Goal: Communication & Community: Answer question/provide support

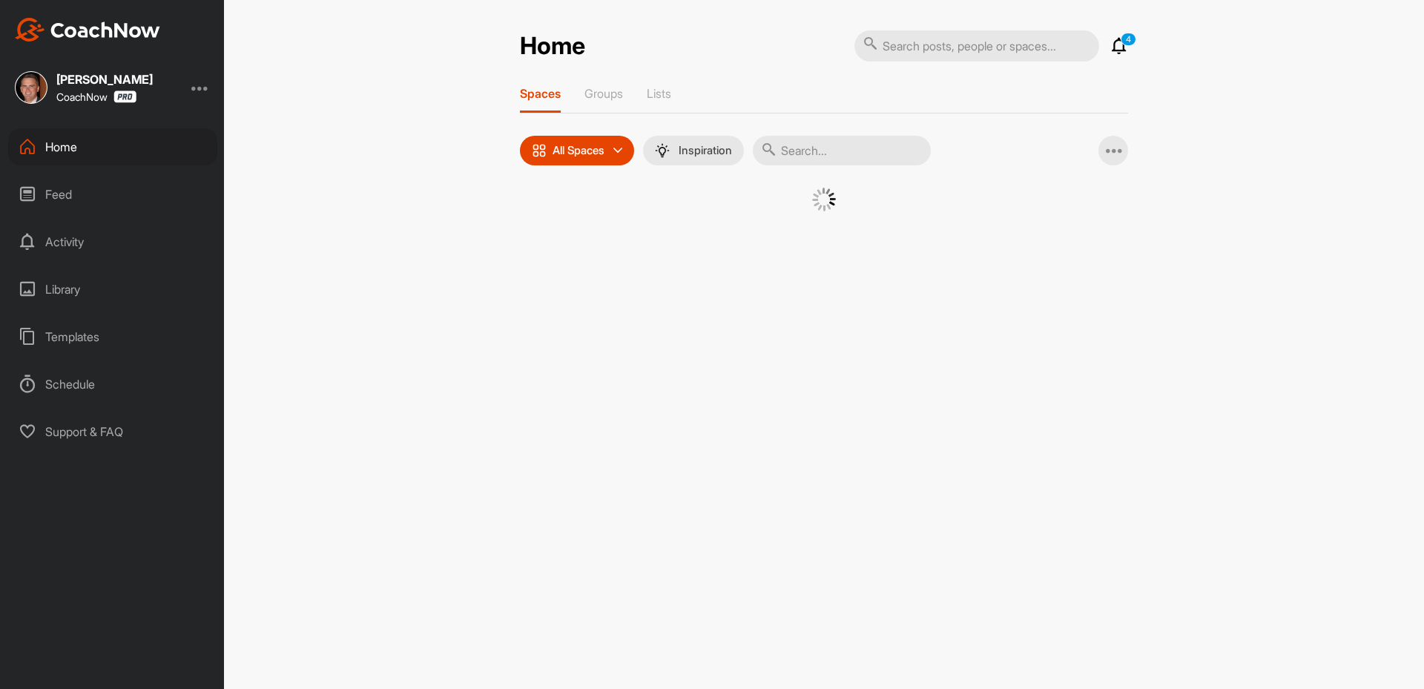
click at [802, 142] on input "text" at bounding box center [842, 151] width 178 height 30
paste input "Ryan Beens"
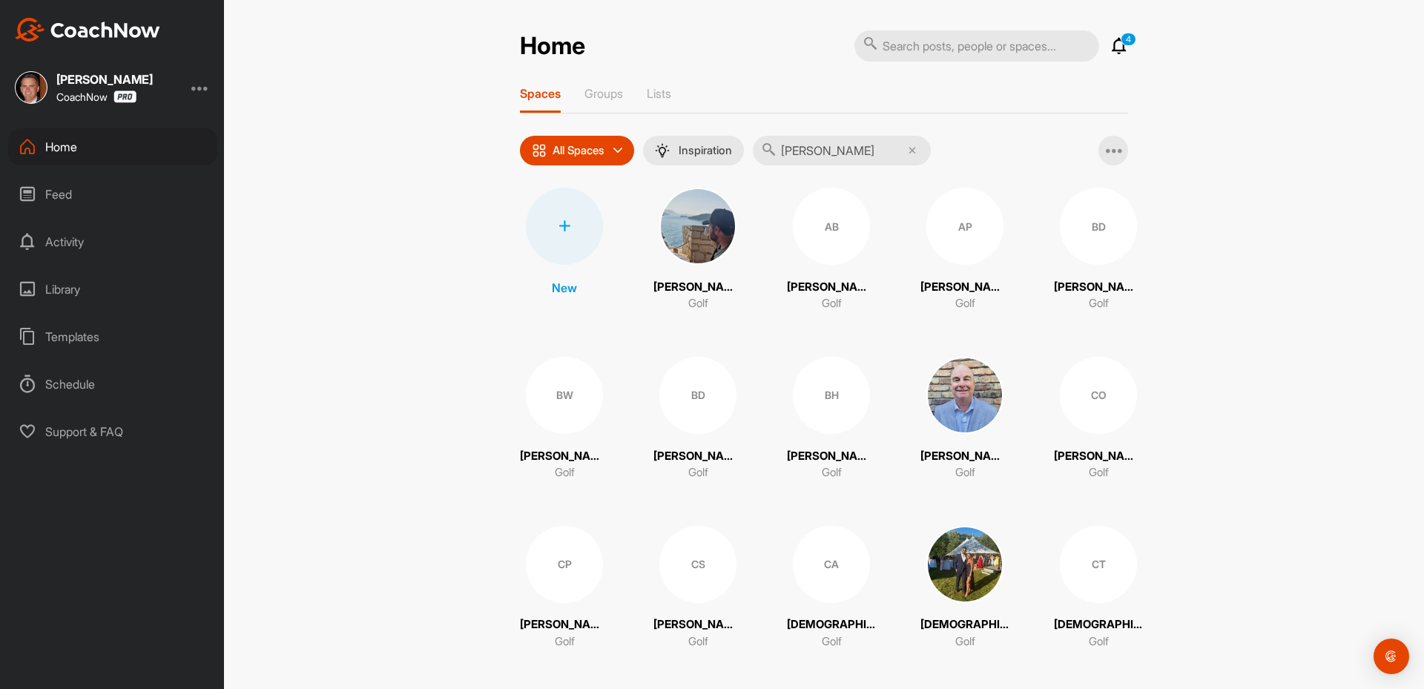
type input "Ryan Beens"
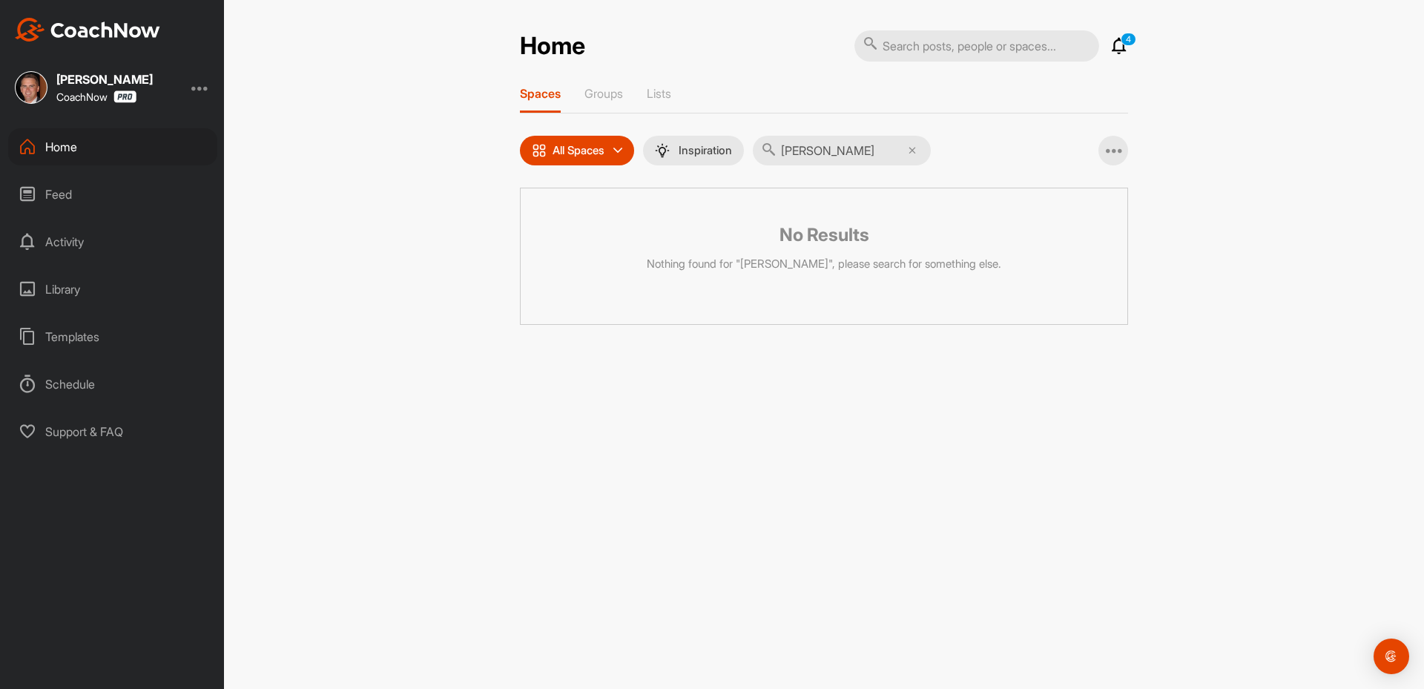
click at [921, 44] on input "text" at bounding box center [976, 45] width 245 height 31
paste input "Ryan Beens"
type input "Ryan Beens"
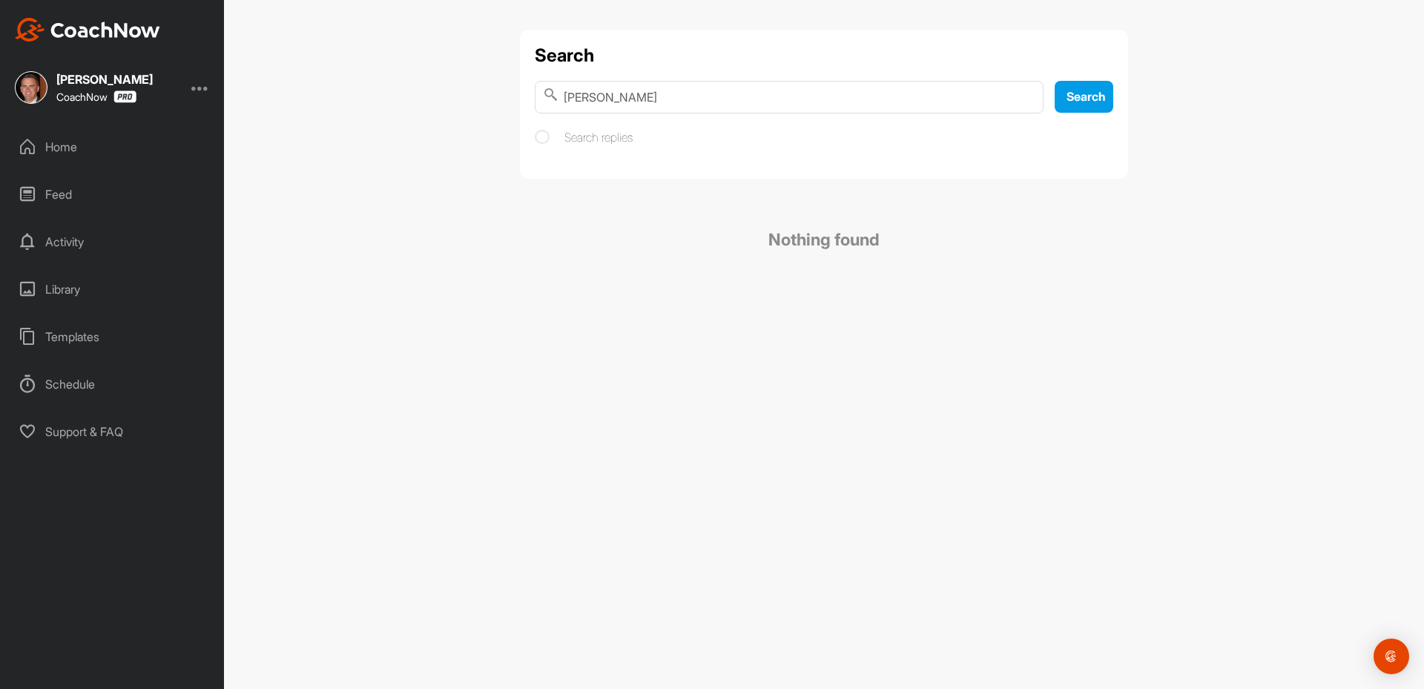
click at [605, 91] on input "Ryan Beens" at bounding box center [789, 97] width 509 height 33
paste input "Ryan Beens"
type input "Ryan Beens"
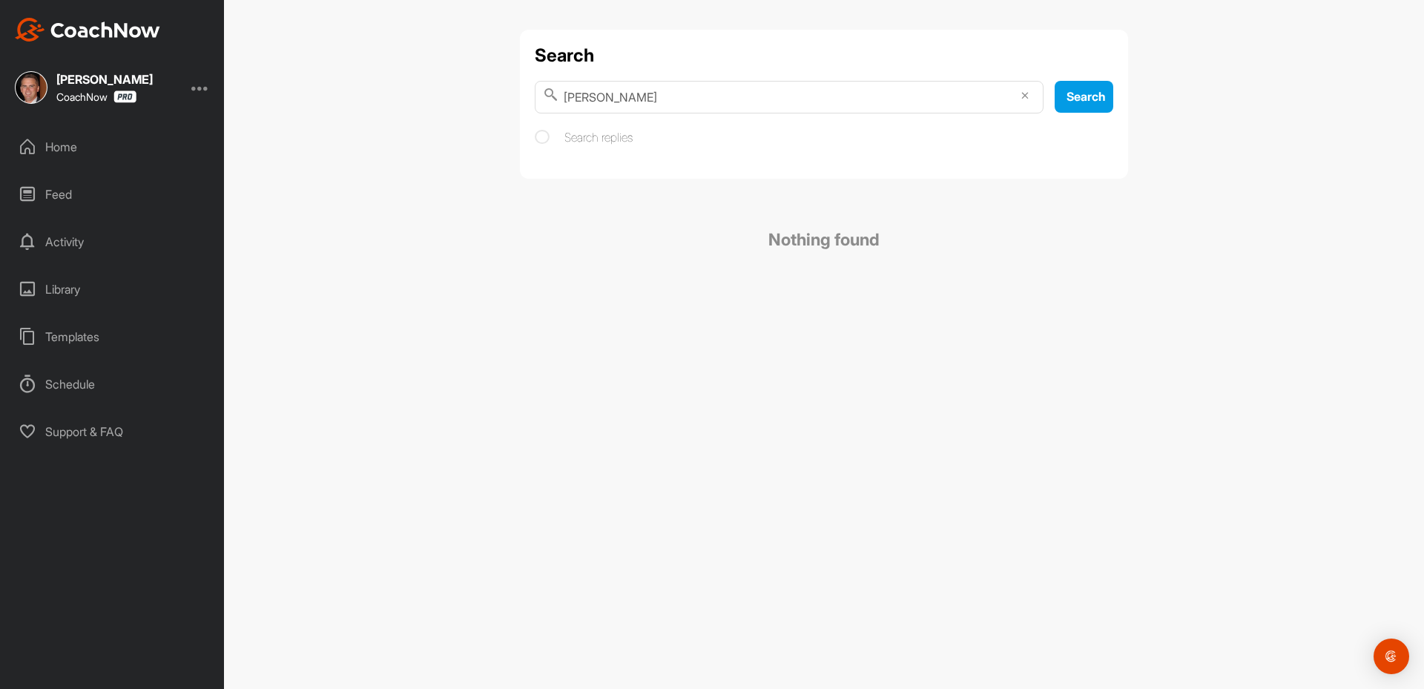
click at [665, 91] on input "Ryan Beens" at bounding box center [789, 97] width 509 height 33
paste input "Vincent Vothang"
type input "Vincent Vothang"
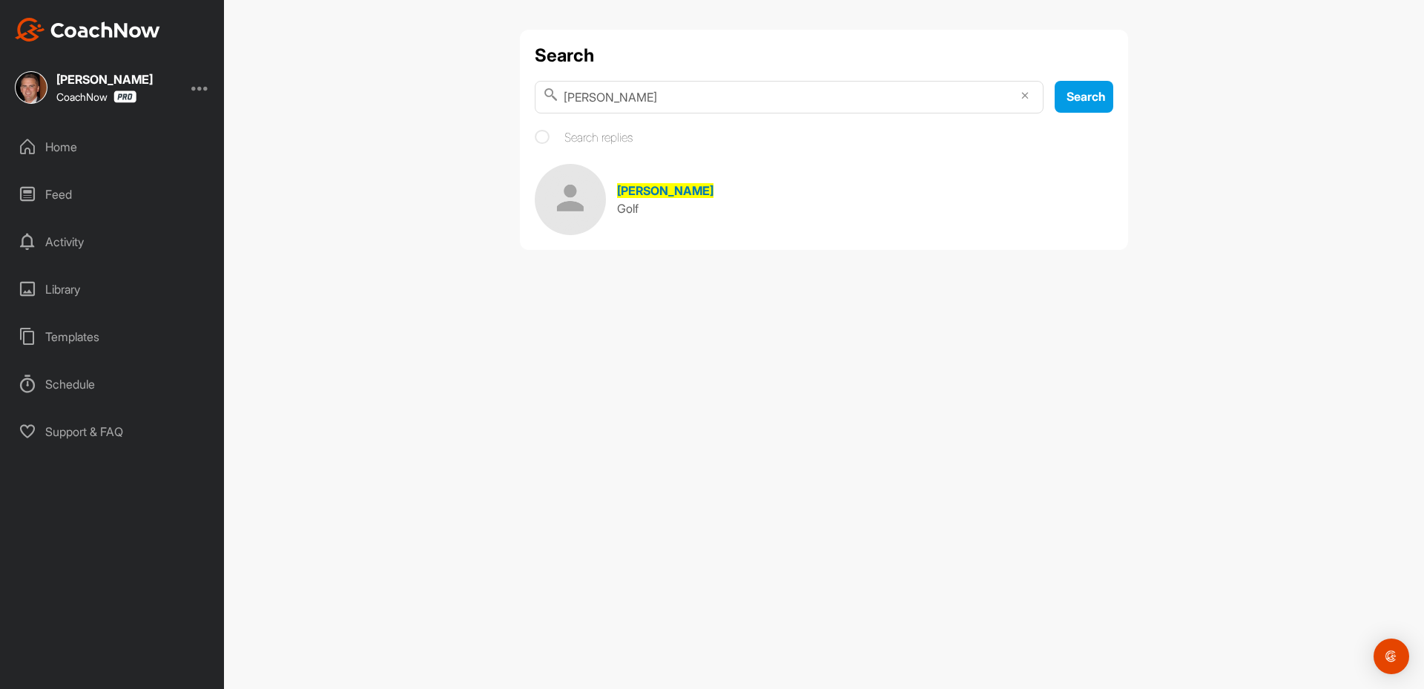
click at [601, 216] on img at bounding box center [570, 199] width 71 height 71
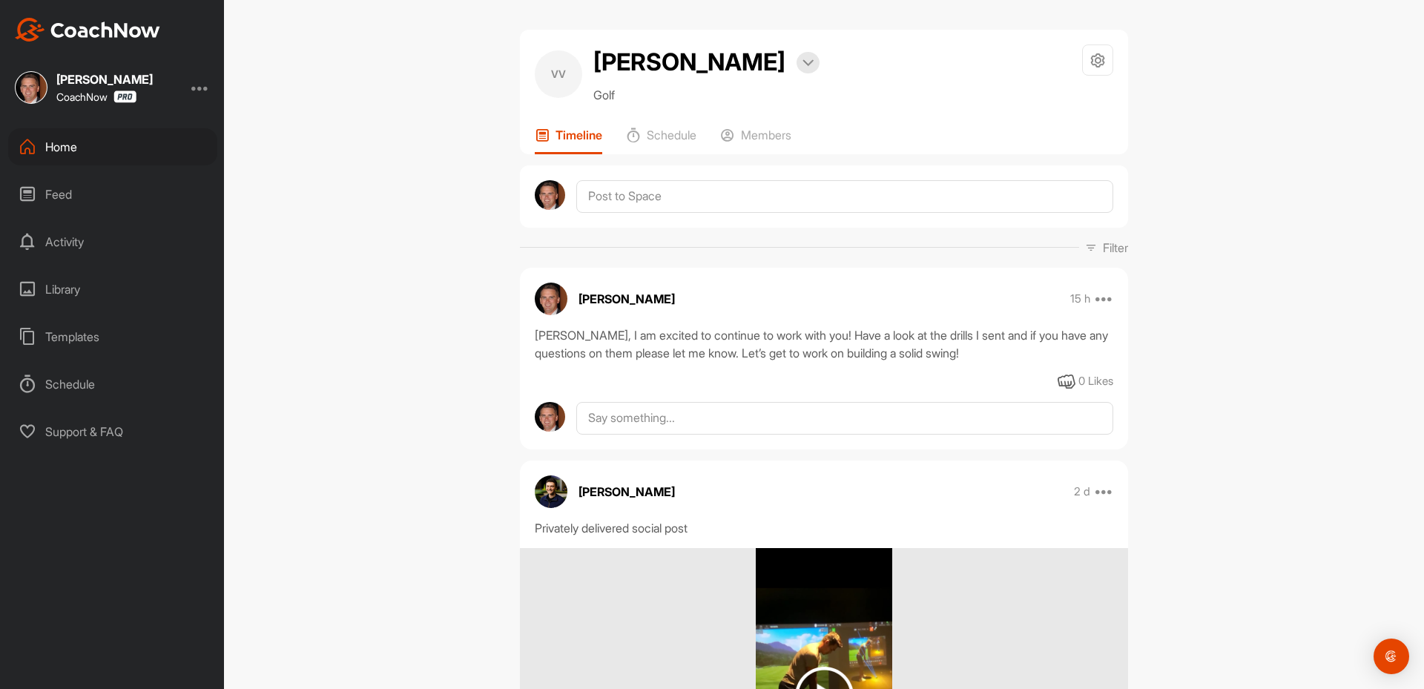
click at [52, 153] on div "Home" at bounding box center [112, 146] width 209 height 37
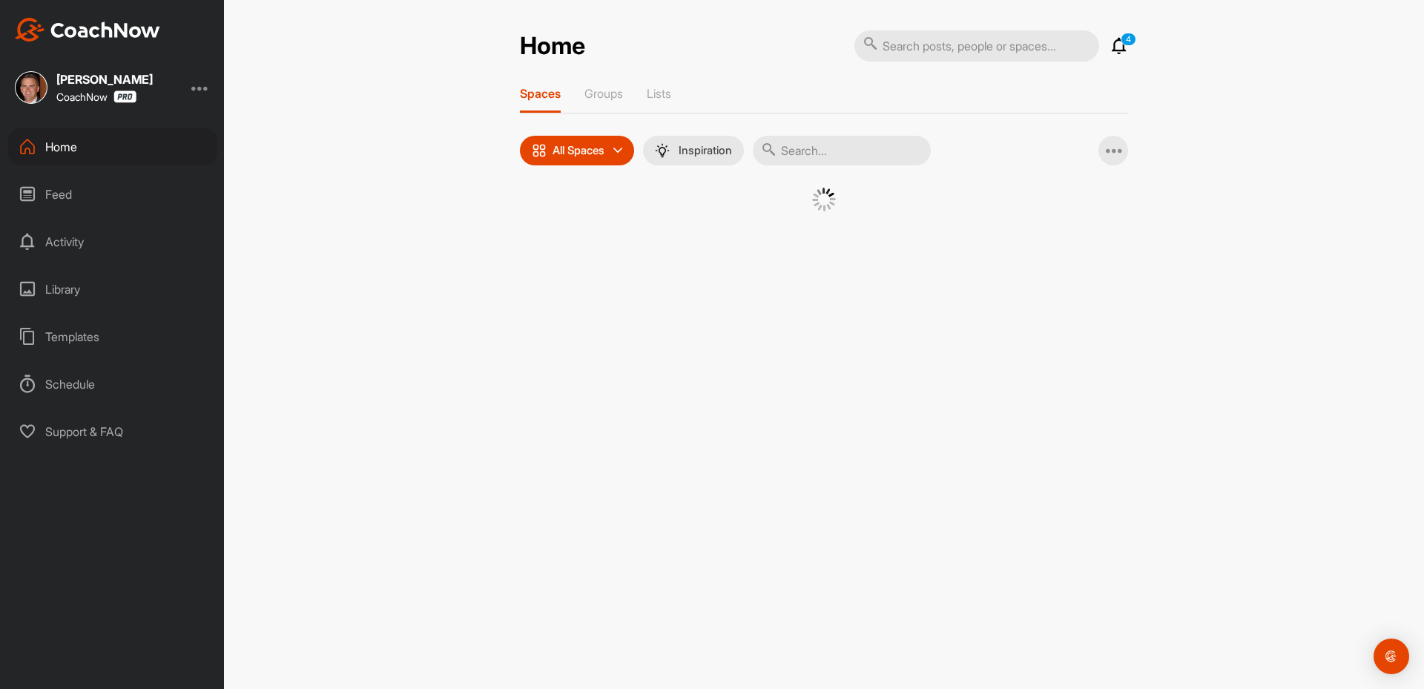
drag, startPoint x: 812, startPoint y: 145, endPoint x: 803, endPoint y: 152, distance: 11.1
click at [803, 152] on input "text" at bounding box center [842, 151] width 178 height 30
paste input "Ryan Hall"
type input "Ryan Hall"
click at [687, 228] on div "RH" at bounding box center [685, 226] width 77 height 77
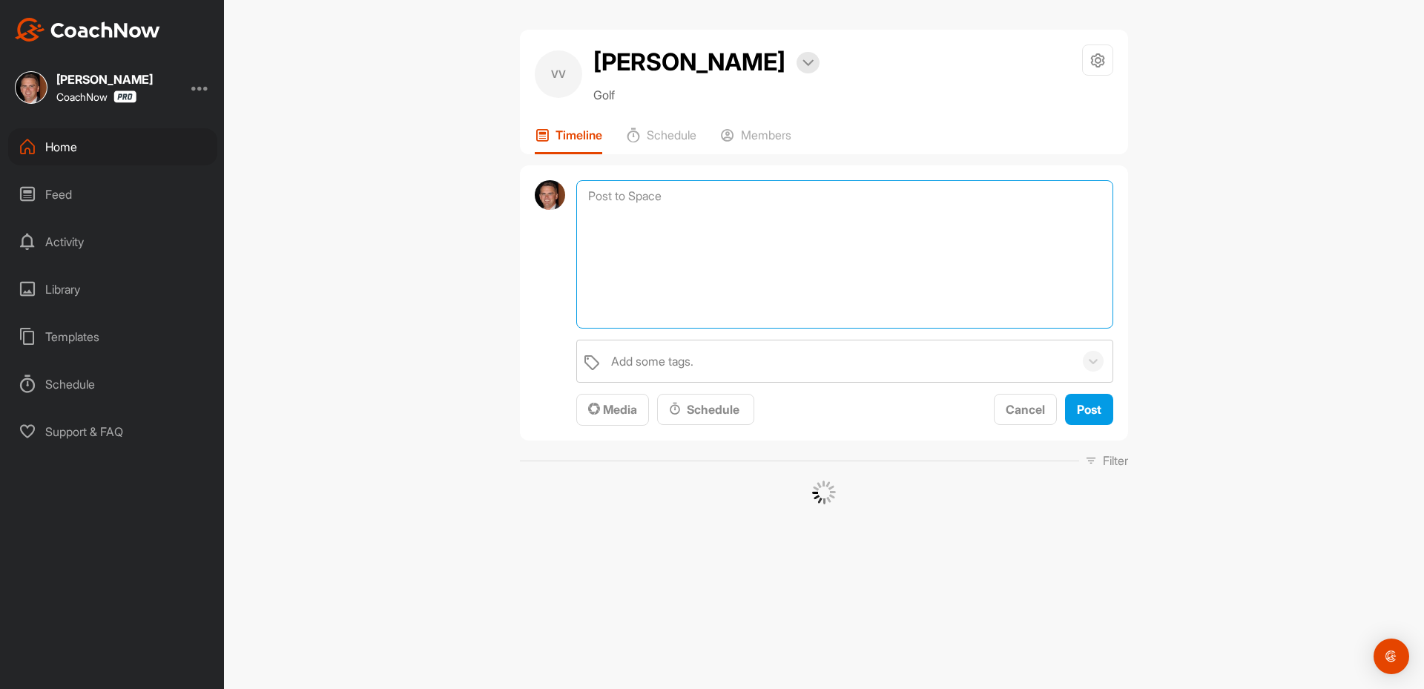
click at [619, 190] on textarea at bounding box center [844, 254] width 537 height 148
click at [70, 123] on div "Greg Baresel CoachNow Home Feed Activity Library Templates Schedule Support & F…" at bounding box center [112, 344] width 224 height 689
click at [85, 144] on div "Home" at bounding box center [112, 146] width 209 height 37
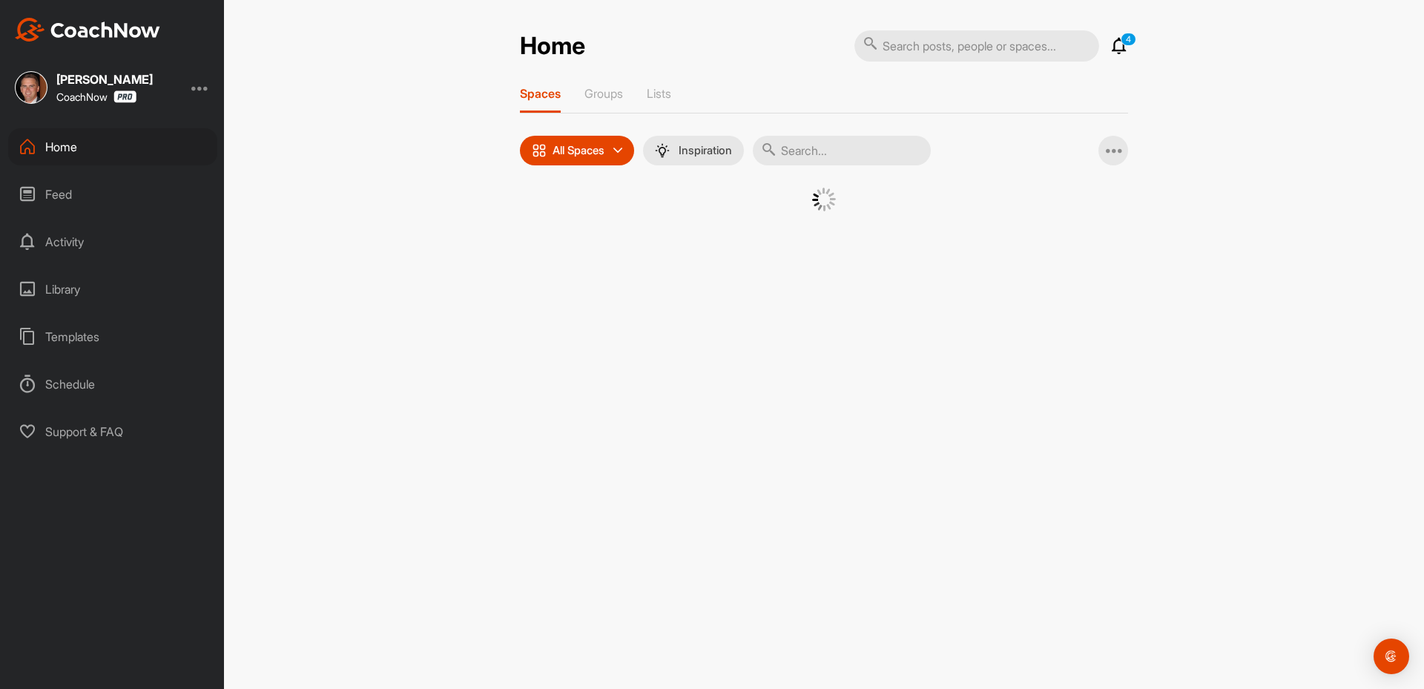
click at [343, 288] on div "Home 4 Notifications Invitations View All 4 Spaces Groups Lists All Spaces All …" at bounding box center [824, 344] width 1200 height 689
click at [965, 55] on input "text" at bounding box center [976, 45] width 245 height 31
paste input "Ryan Hall"
type input "Ryan Hall"
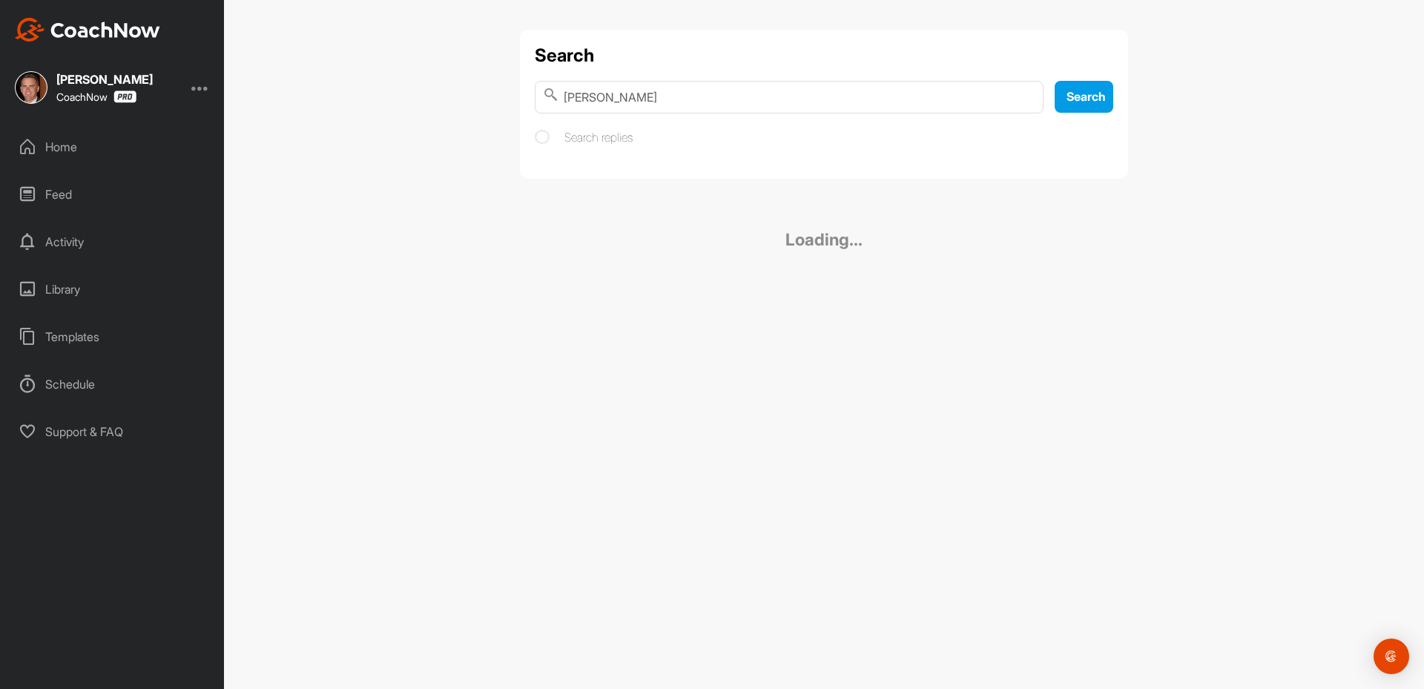
click at [645, 96] on input "Ryan Hall" at bounding box center [789, 97] width 509 height 33
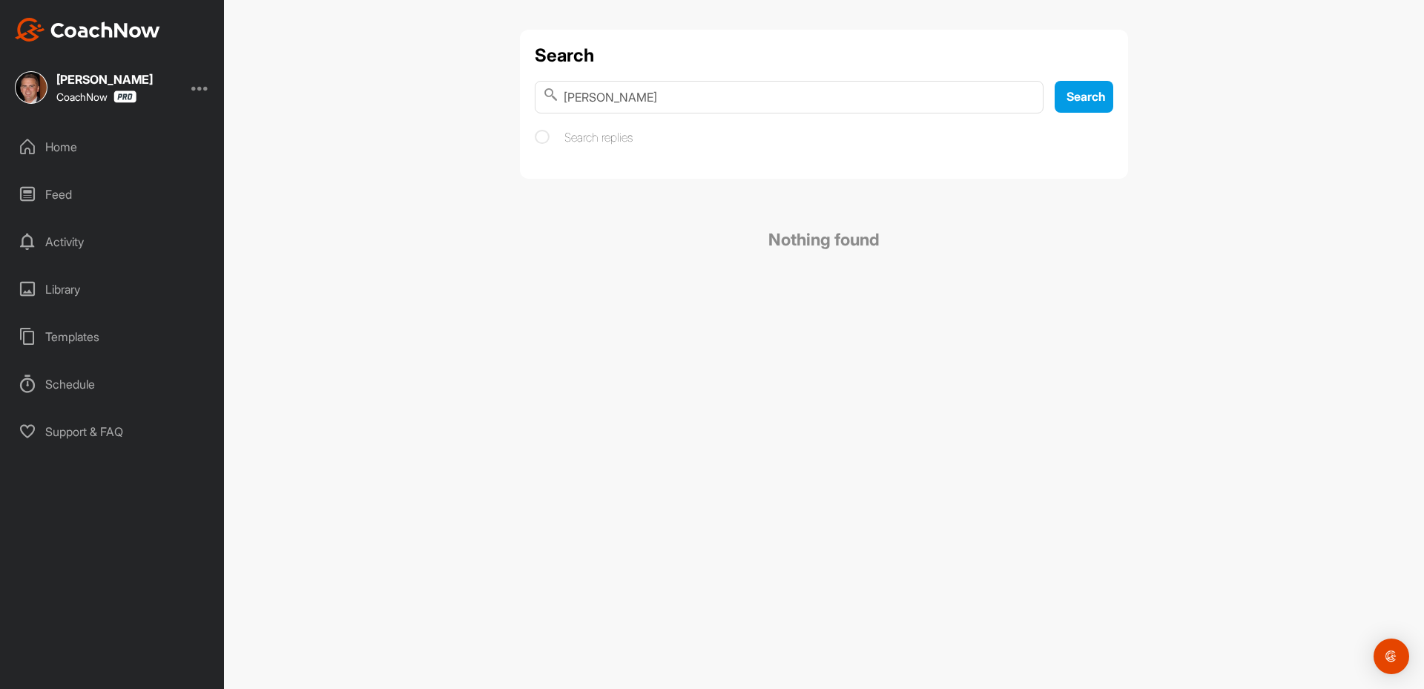
click at [658, 90] on input "Ryan Hall" at bounding box center [789, 97] width 509 height 33
type input "Ryan Hall"
click at [615, 207] on link "Ryan Hall Golf" at bounding box center [824, 199] width 578 height 71
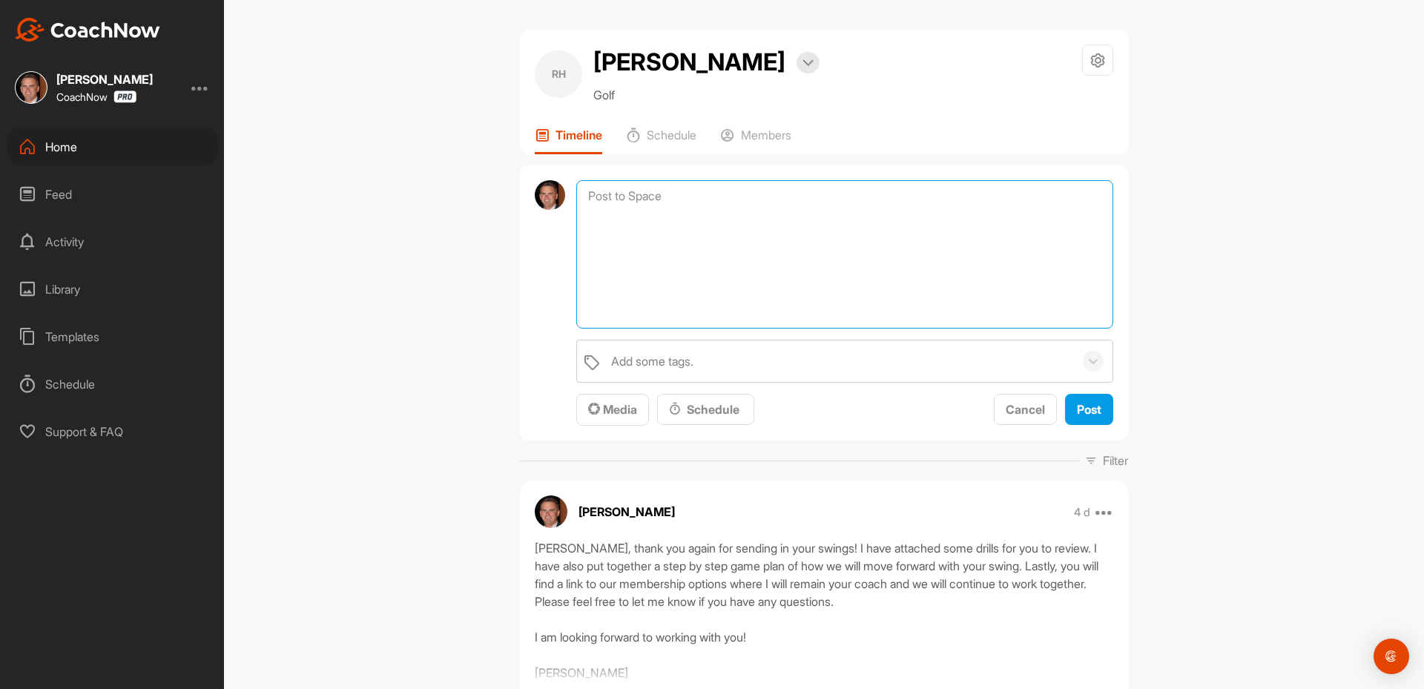
click at [636, 208] on textarea at bounding box center [844, 254] width 537 height 148
paste textarea "[First Name], I am checking in to see if you have any questions regarding your …"
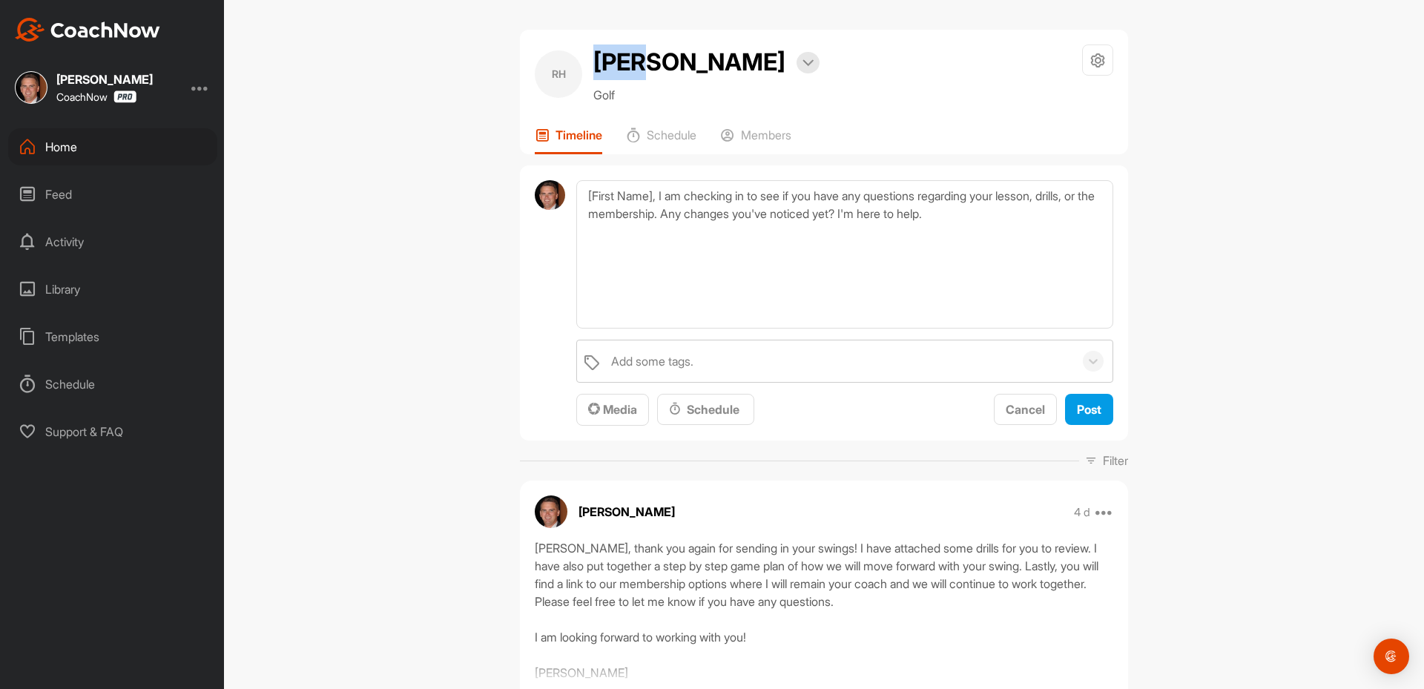
drag, startPoint x: 640, startPoint y: 61, endPoint x: 592, endPoint y: 65, distance: 47.7
click at [593, 65] on h2 "Ryan Hall" at bounding box center [689, 62] width 192 height 36
copy h2 "Ryan"
drag, startPoint x: 655, startPoint y: 199, endPoint x: 536, endPoint y: 201, distance: 118.6
click at [538, 201] on div "[First Name], I am checking in to see if you have any questions regarding your …" at bounding box center [824, 303] width 608 height 276
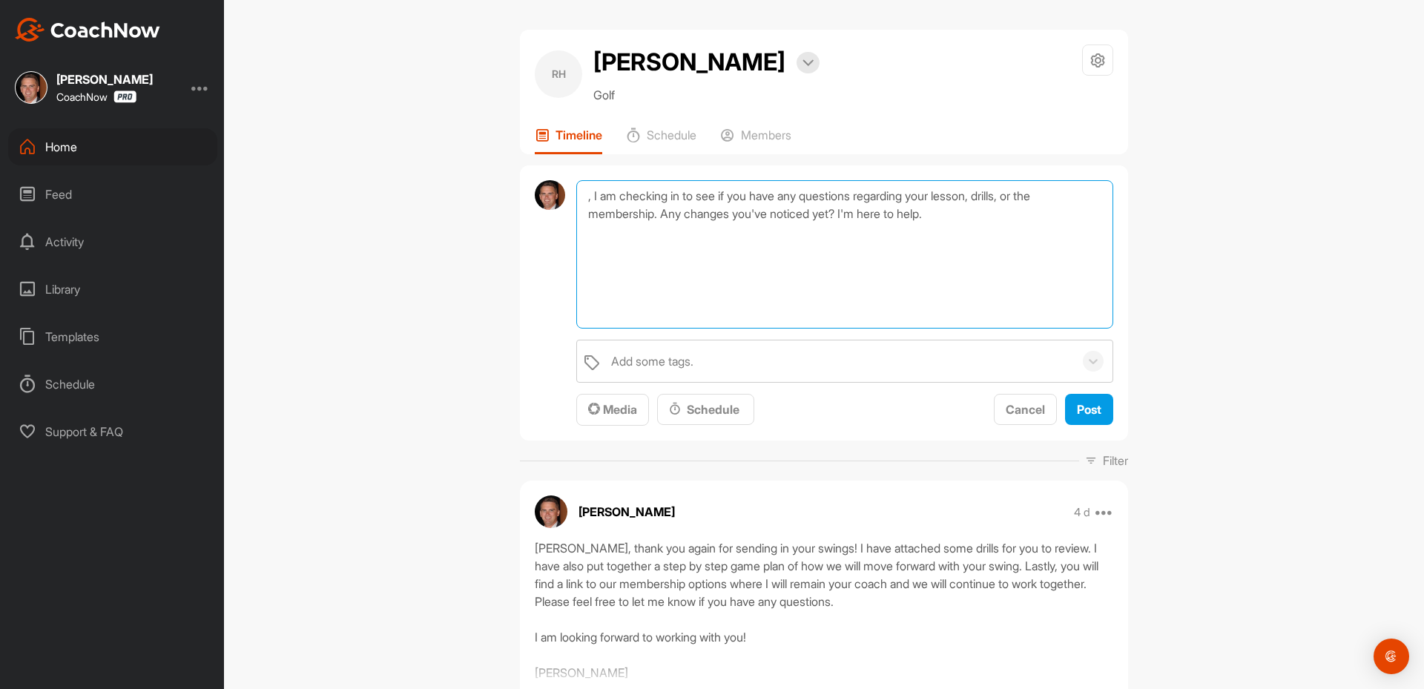
paste textarea "Ryan"
type textarea "Ryan, I am checking in to see if you have any questions regarding your lesson, …"
click at [1086, 409] on span "Post" at bounding box center [1089, 409] width 24 height 15
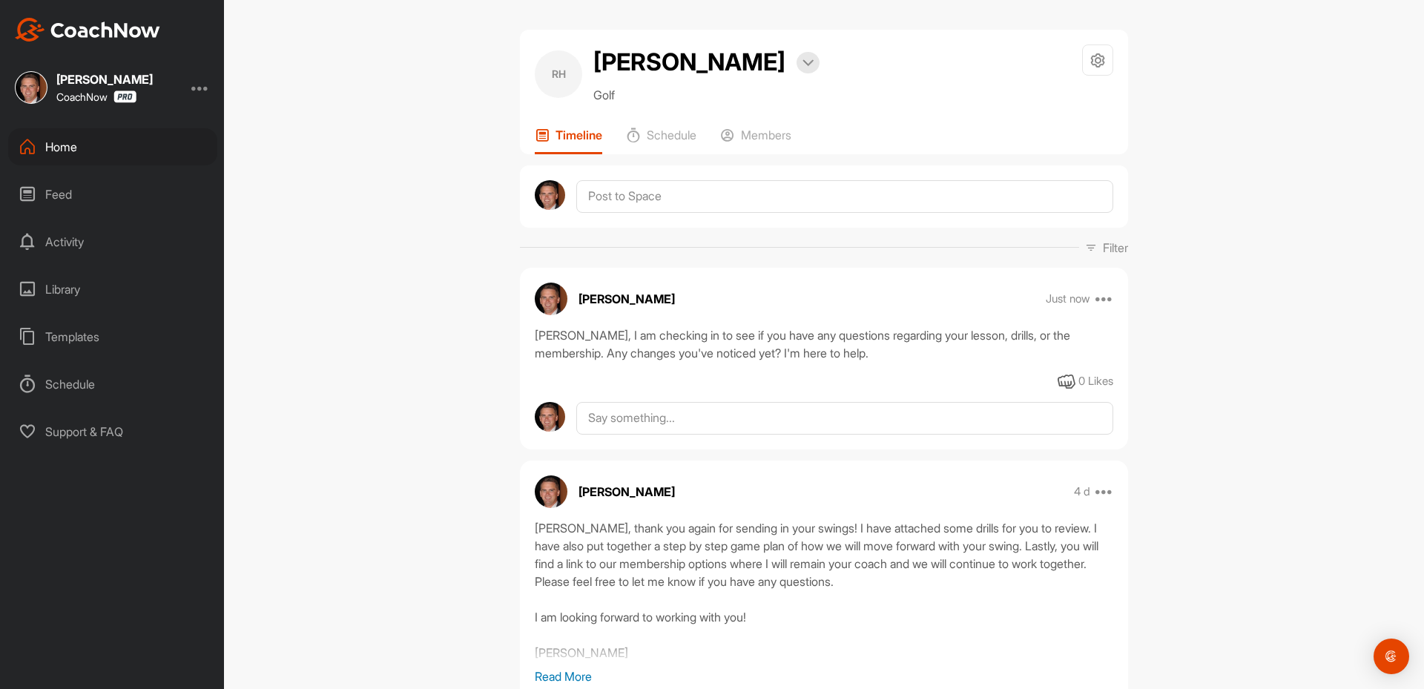
click at [121, 136] on div "Home" at bounding box center [112, 146] width 209 height 37
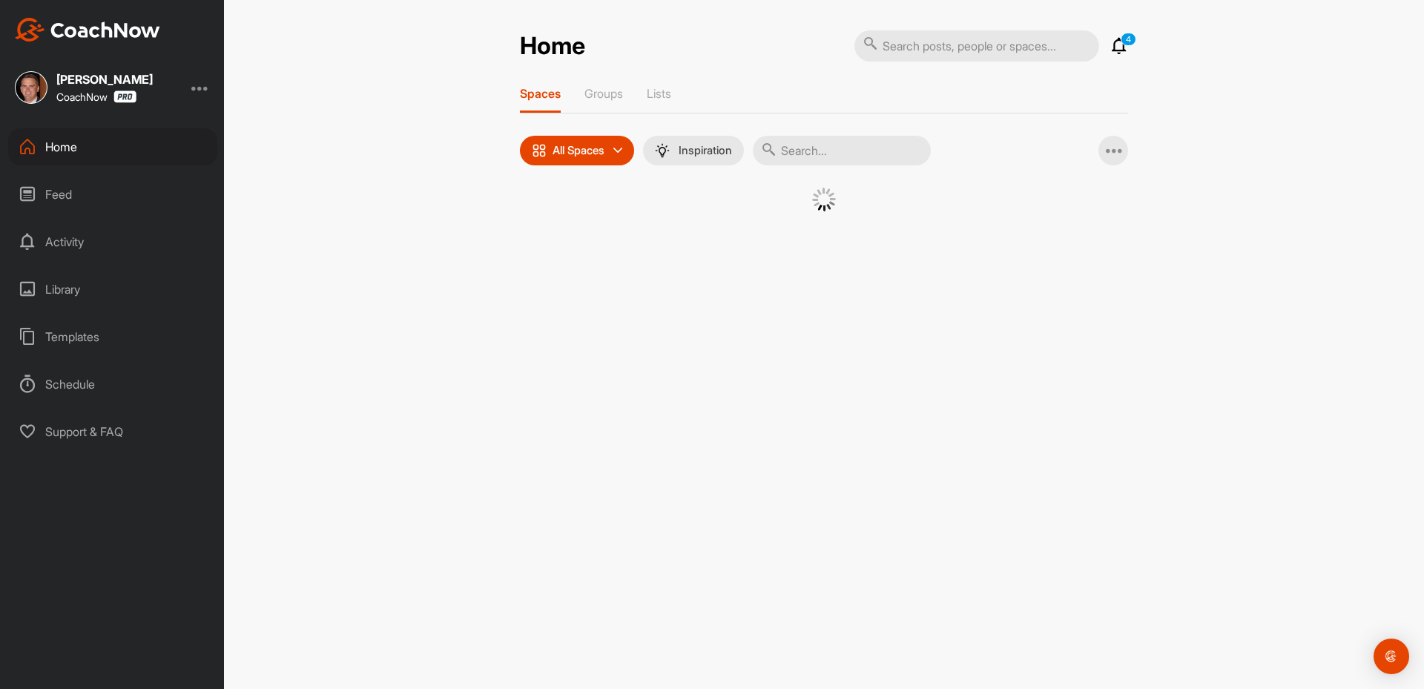
click at [821, 159] on input "text" at bounding box center [842, 151] width 178 height 30
paste input "Frank Aquilino"
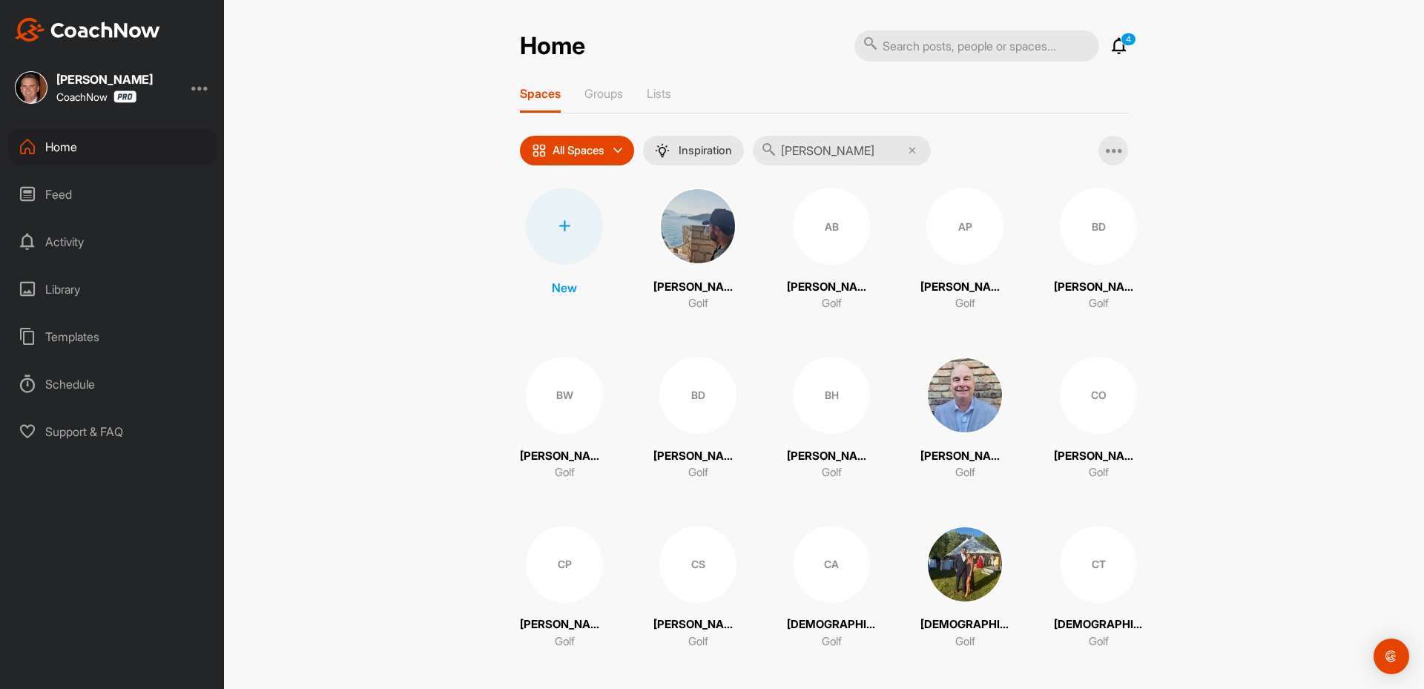
type input "Frank Aquilino"
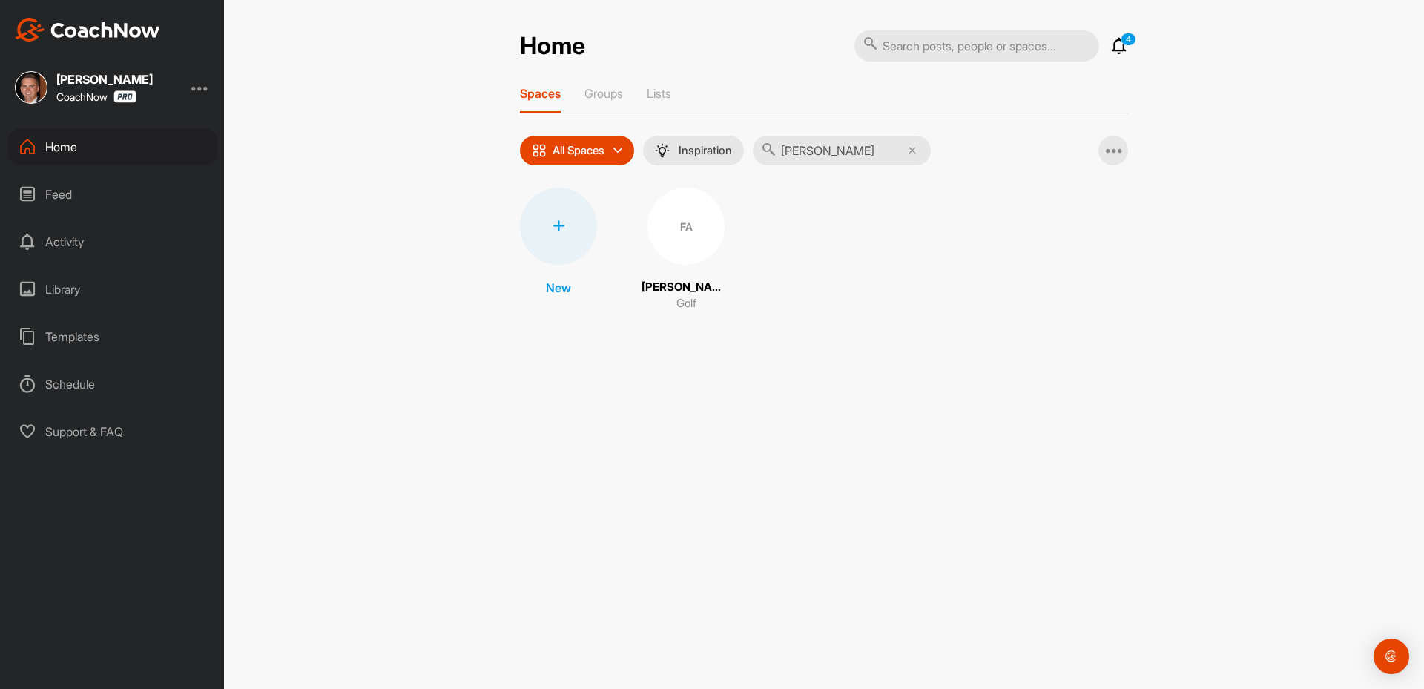
click at [685, 240] on div "FA" at bounding box center [685, 226] width 77 height 77
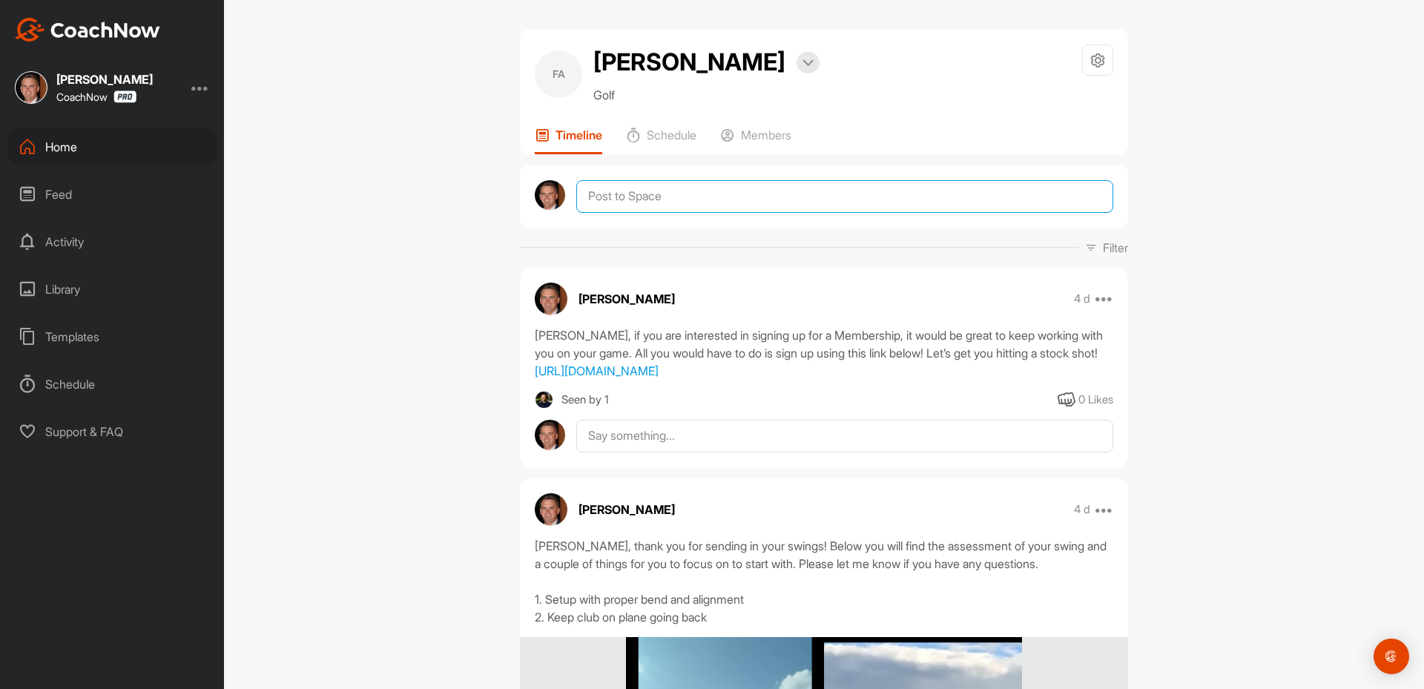
click at [604, 185] on textarea at bounding box center [844, 196] width 537 height 33
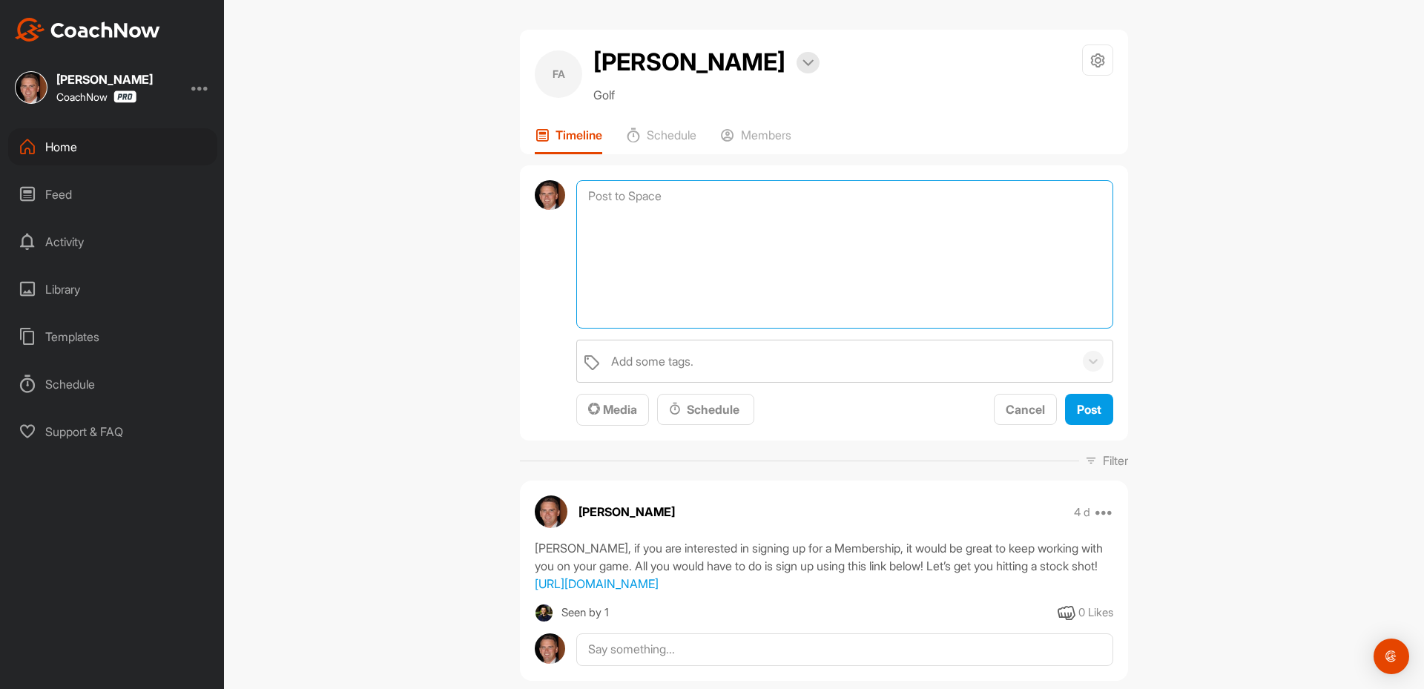
paste textarea "Frank Aquilino"
type textarea "Frank Aquilino"
drag, startPoint x: 682, startPoint y: 205, endPoint x: 521, endPoint y: 199, distance: 161.0
click at [522, 199] on div "Frank Aquilino Add some tags. Media Schedule Cancel Post" at bounding box center [824, 303] width 608 height 276
paste textarea "Frank Aquilino"
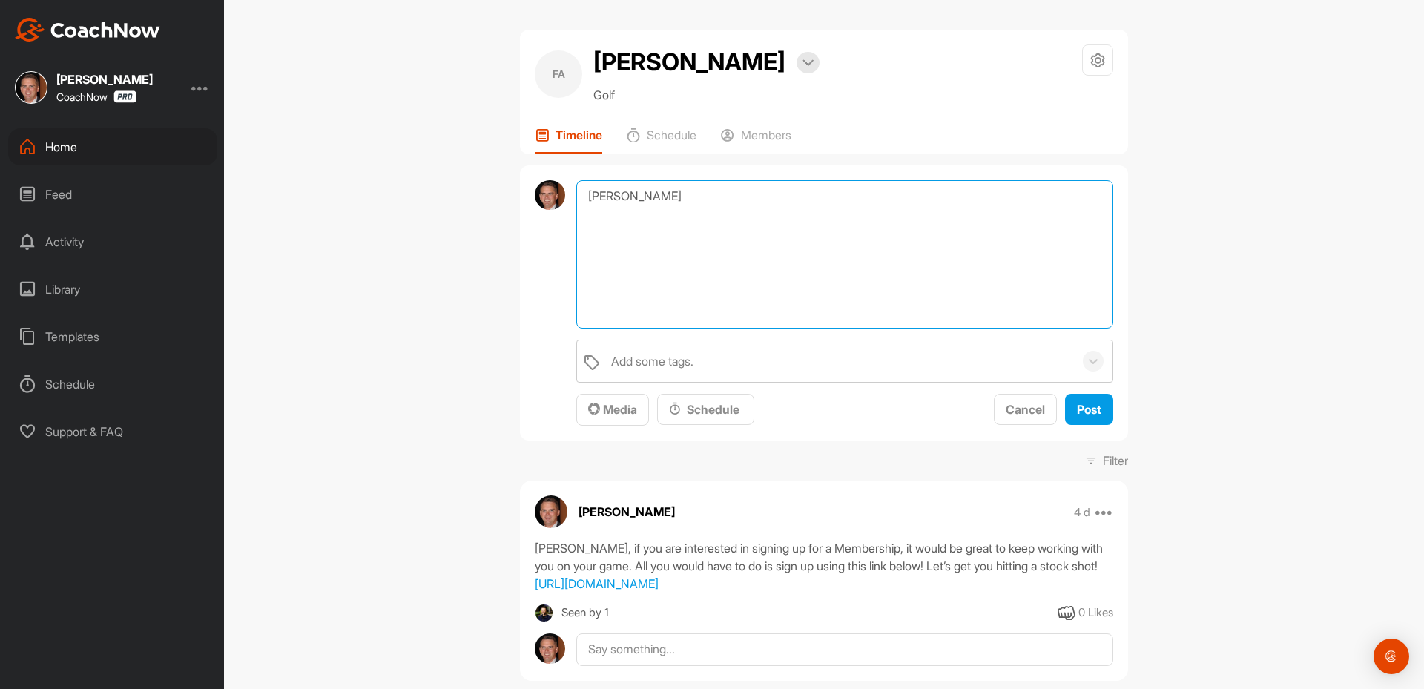
drag, startPoint x: 685, startPoint y: 203, endPoint x: 615, endPoint y: 191, distance: 71.6
click at [615, 191] on textarea "Frank Aquilino" at bounding box center [844, 254] width 537 height 148
paste textarea "[First Name], I am checking in to see if you have any questions regarding your …"
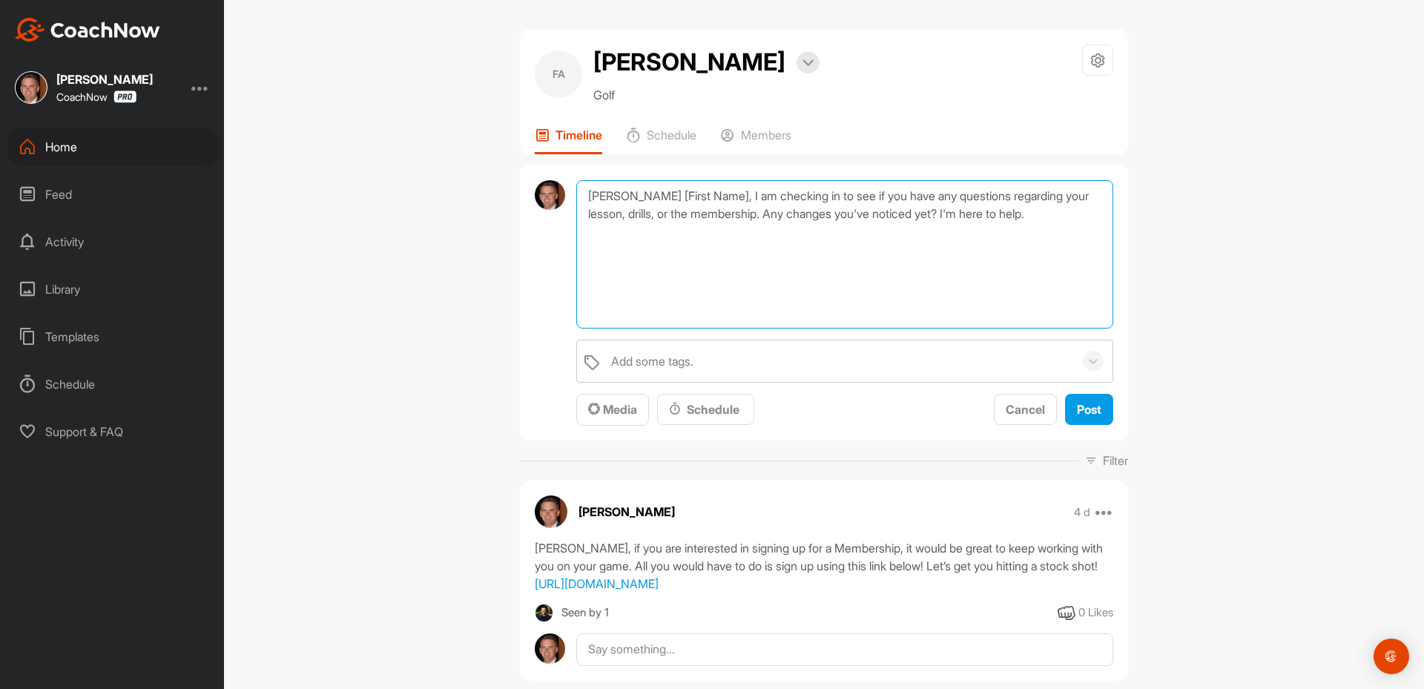
drag, startPoint x: 688, startPoint y: 198, endPoint x: 611, endPoint y: 197, distance: 77.1
click at [611, 197] on textarea "Frank [First Name], I am checking in to see if you have any questions regarding…" at bounding box center [844, 254] width 537 height 148
click at [689, 316] on textarea "Frank, I am checking in to see if you have any questions regarding your lesson,…" at bounding box center [844, 254] width 537 height 148
type textarea "Frank, I am checking in to see if you have any questions regarding your lesson,…"
click at [1080, 409] on span "Post" at bounding box center [1089, 409] width 24 height 15
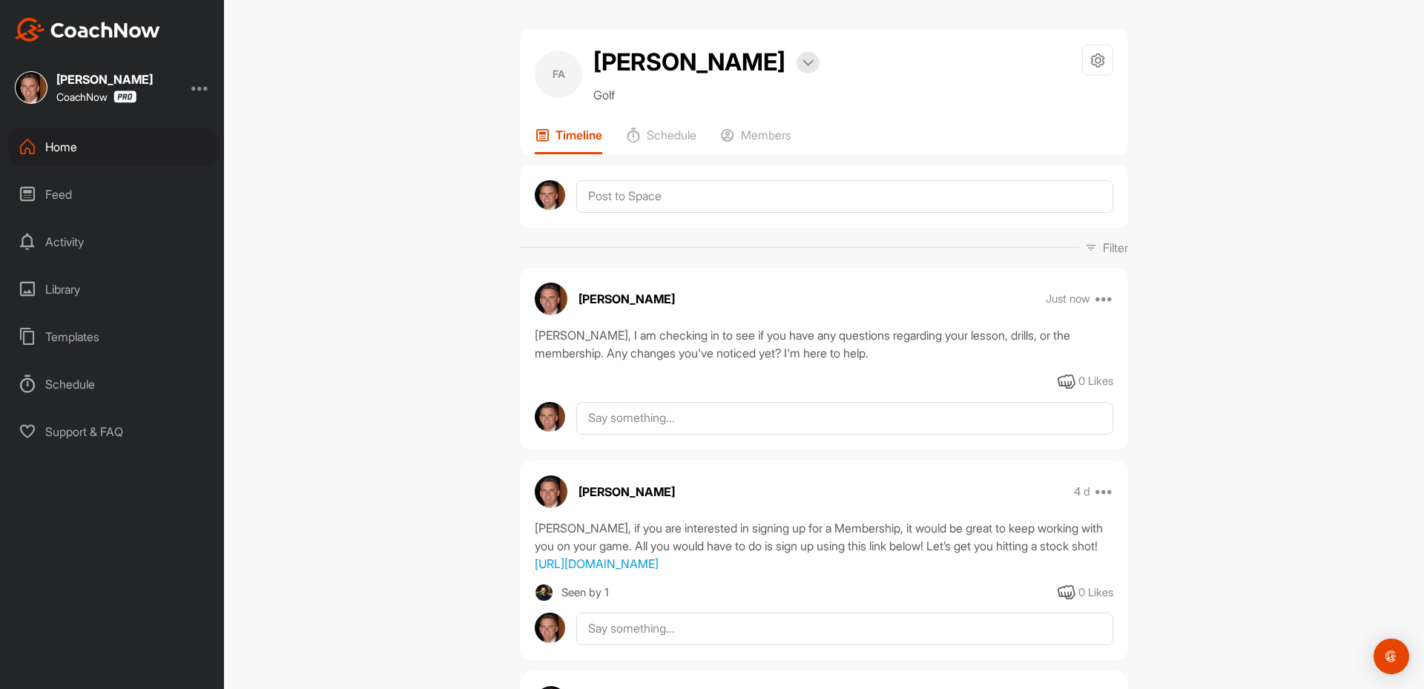
click at [98, 149] on div "Home" at bounding box center [112, 146] width 209 height 37
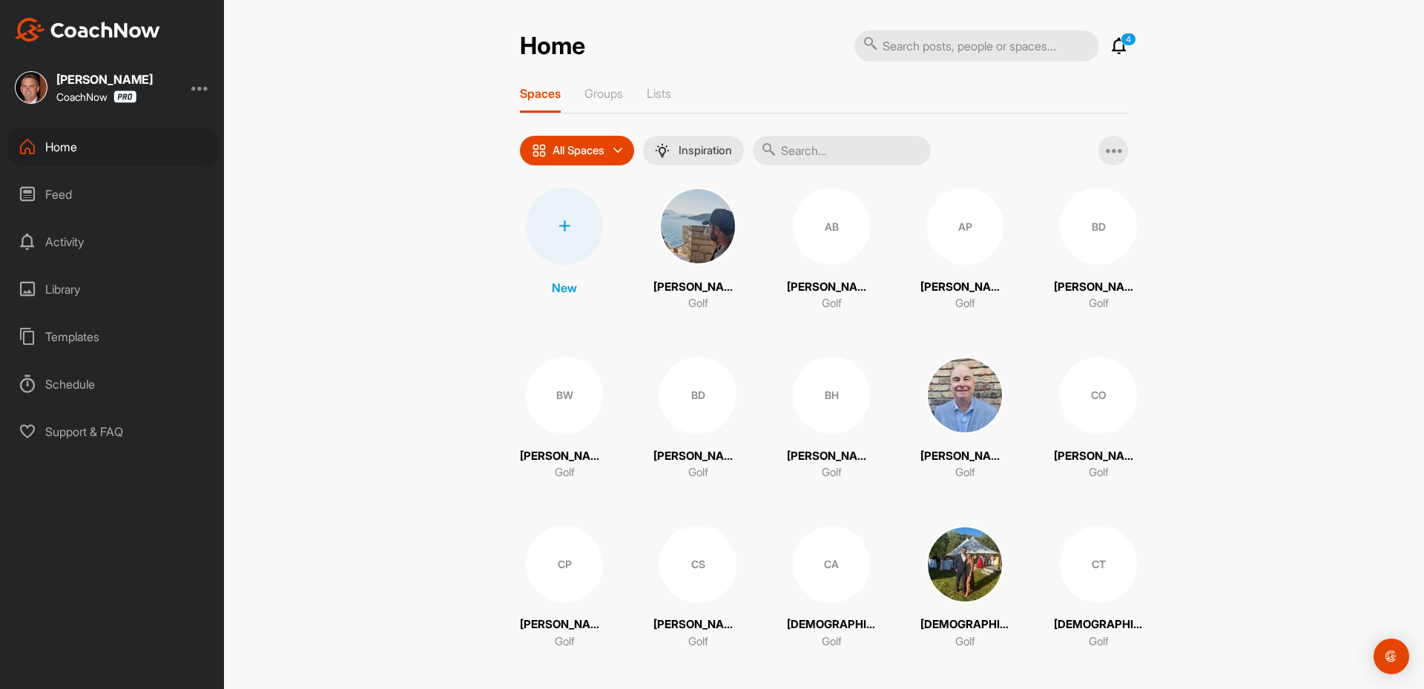
drag, startPoint x: 831, startPoint y: 166, endPoint x: 825, endPoint y: 148, distance: 19.5
click at [825, 148] on input "text" at bounding box center [842, 151] width 178 height 30
paste input "Rick Sullivan"
type input "Rick Sullivan"
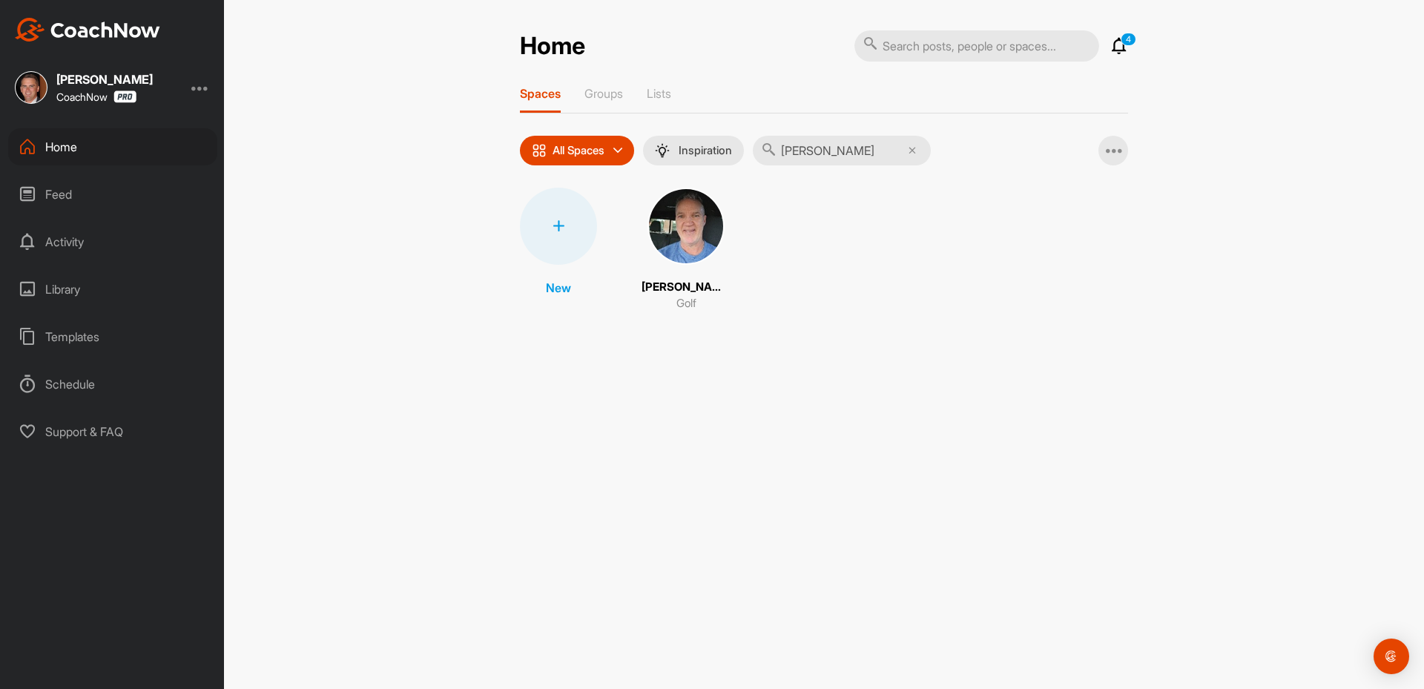
click at [688, 228] on img at bounding box center [685, 226] width 77 height 77
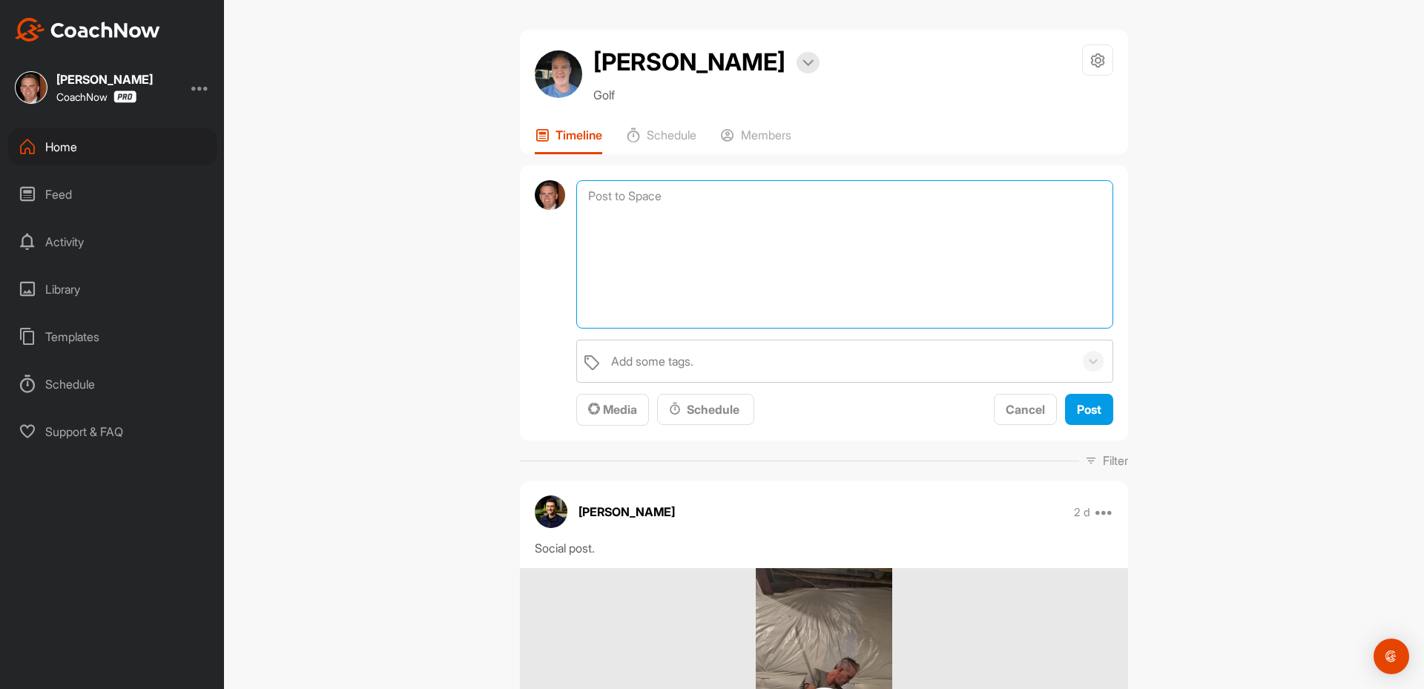
click at [667, 199] on textarea at bounding box center [844, 254] width 537 height 148
paste textarea "Rick Sullivan"
drag, startPoint x: 678, startPoint y: 204, endPoint x: 612, endPoint y: 201, distance: 66.8
click at [612, 201] on textarea "Rick Sullivan" at bounding box center [844, 254] width 537 height 148
paste textarea "[First Name], I am checking in to see if you have any questions regarding your …"
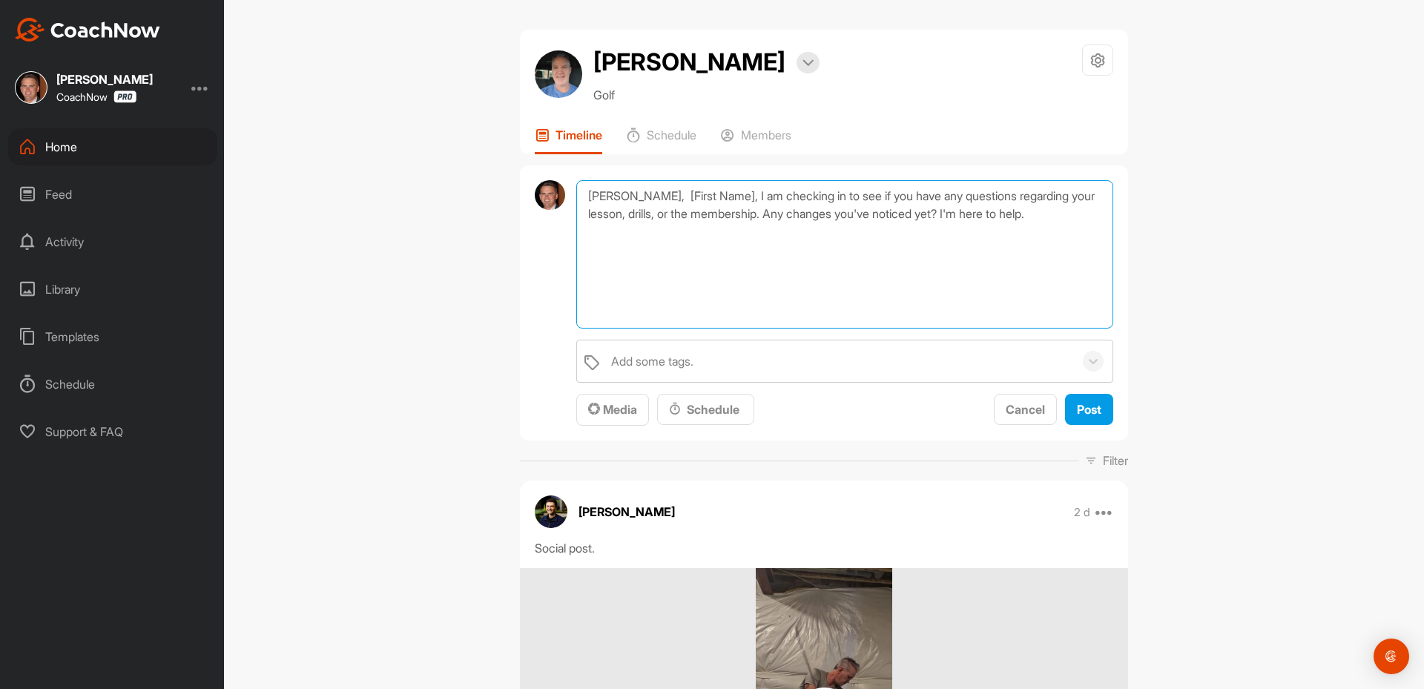
drag, startPoint x: 686, startPoint y: 196, endPoint x: 605, endPoint y: 199, distance: 80.9
click at [605, 199] on textarea "Rick, [First Name], I am checking in to see if you have any questions regarding…" at bounding box center [844, 254] width 537 height 148
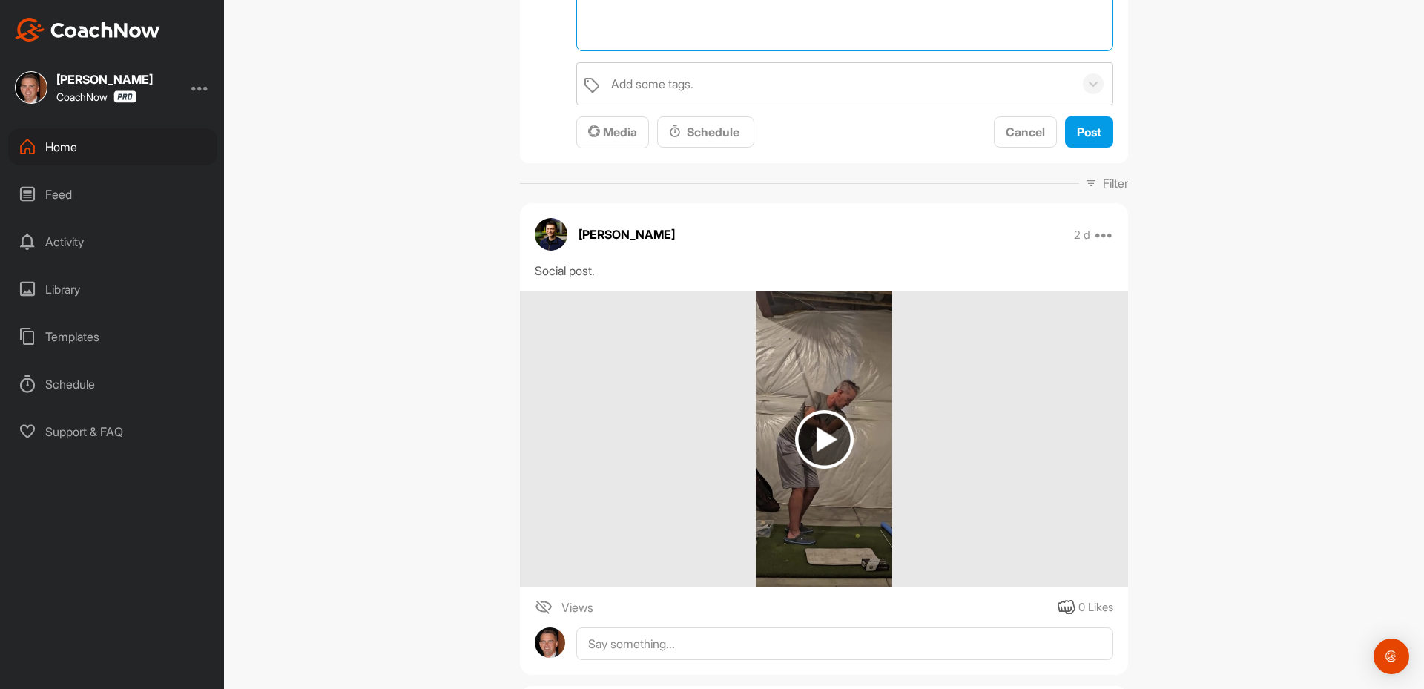
scroll to position [222, 0]
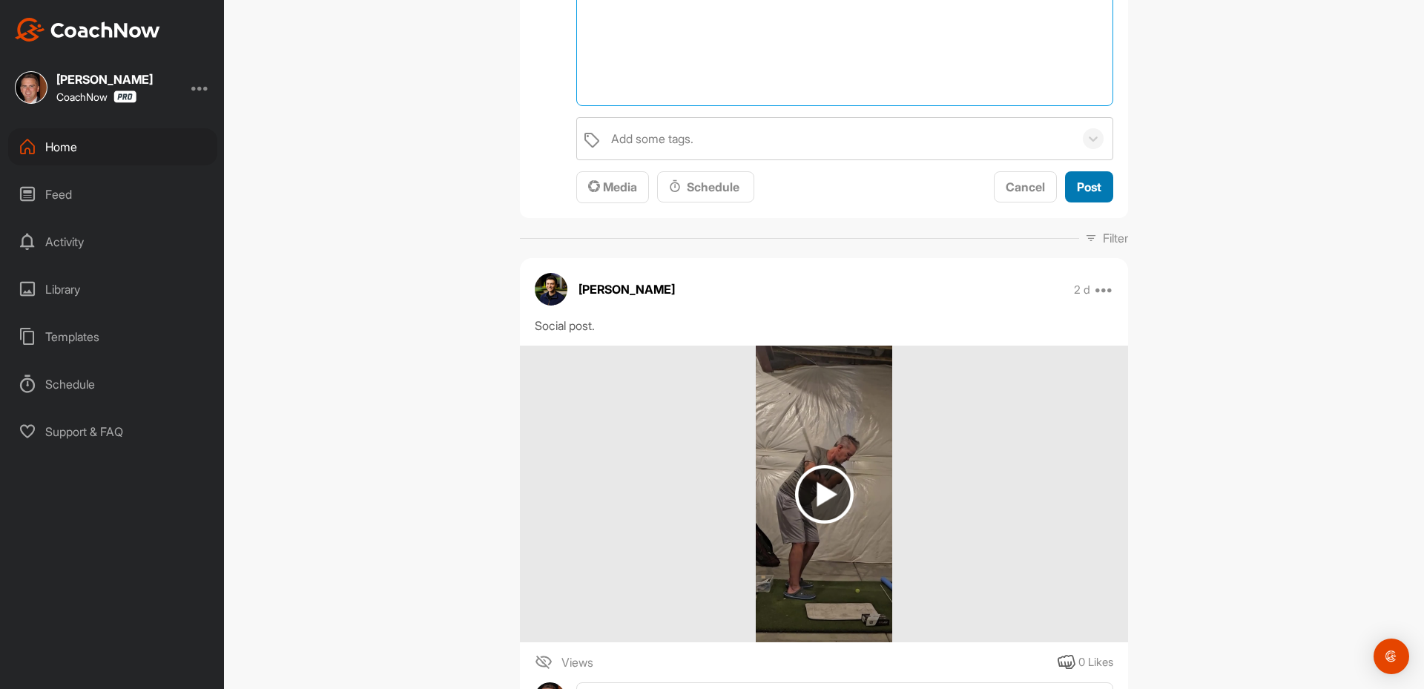
type textarea "Rick, I am checking in to see if you have any questions regarding your lesson, …"
click at [1096, 198] on button "Post" at bounding box center [1089, 187] width 48 height 32
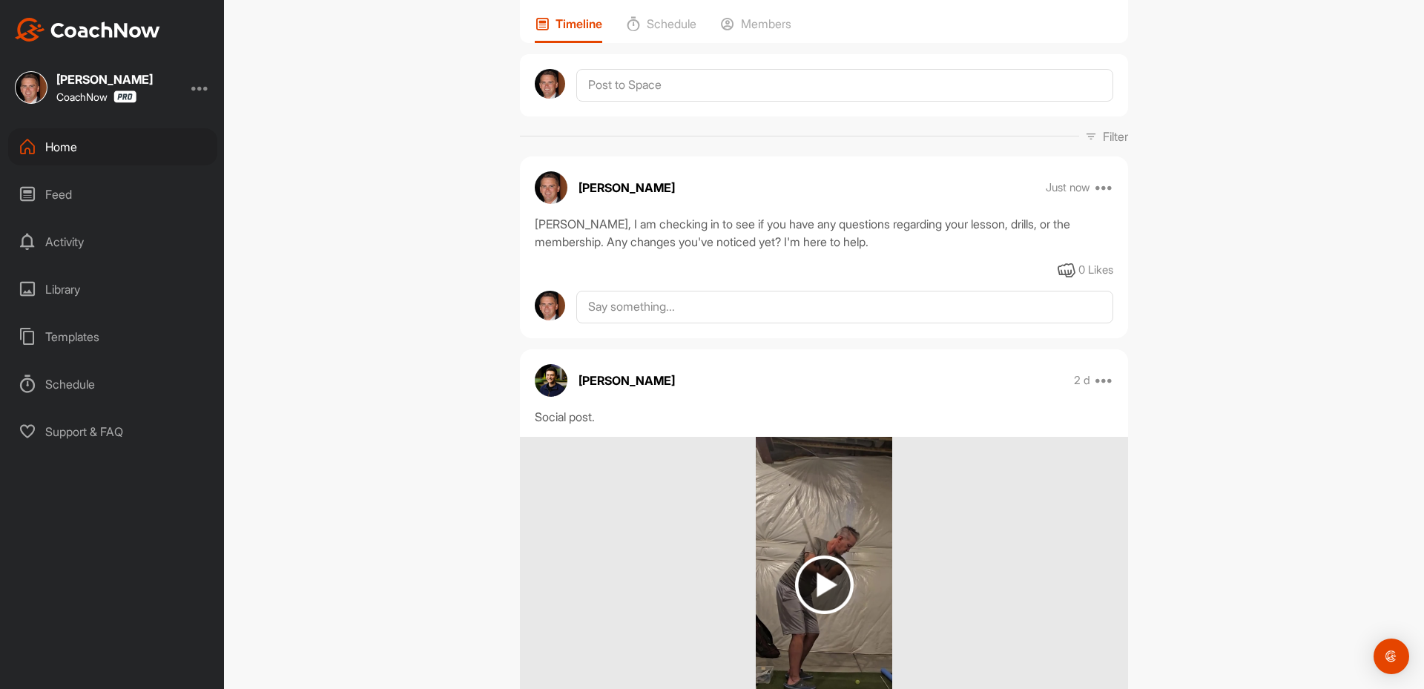
scroll to position [0, 0]
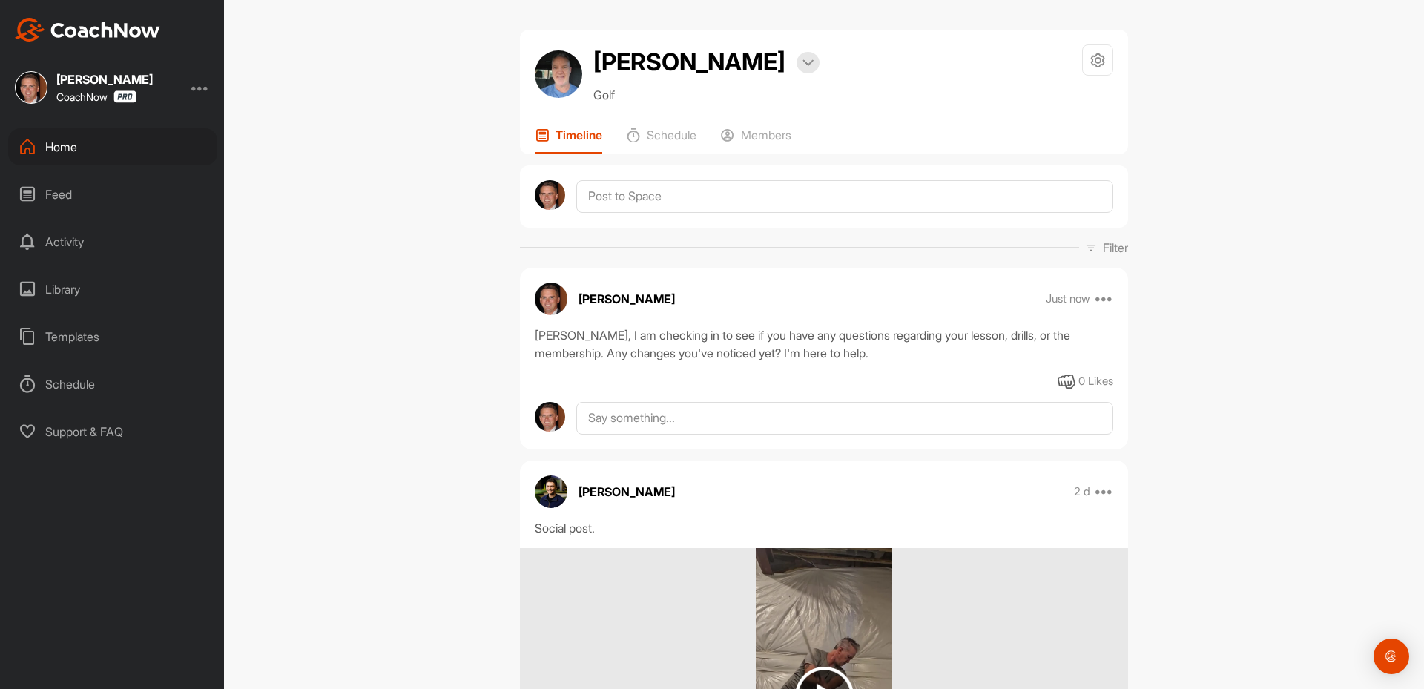
drag, startPoint x: 193, startPoint y: 93, endPoint x: 200, endPoint y: 92, distance: 7.5
click at [194, 92] on div "Greg Baresel CoachNow" at bounding box center [112, 87] width 224 height 33
click at [209, 87] on div "Greg Baresel CoachNow" at bounding box center [112, 87] width 224 height 33
click at [203, 84] on div at bounding box center [200, 88] width 18 height 18
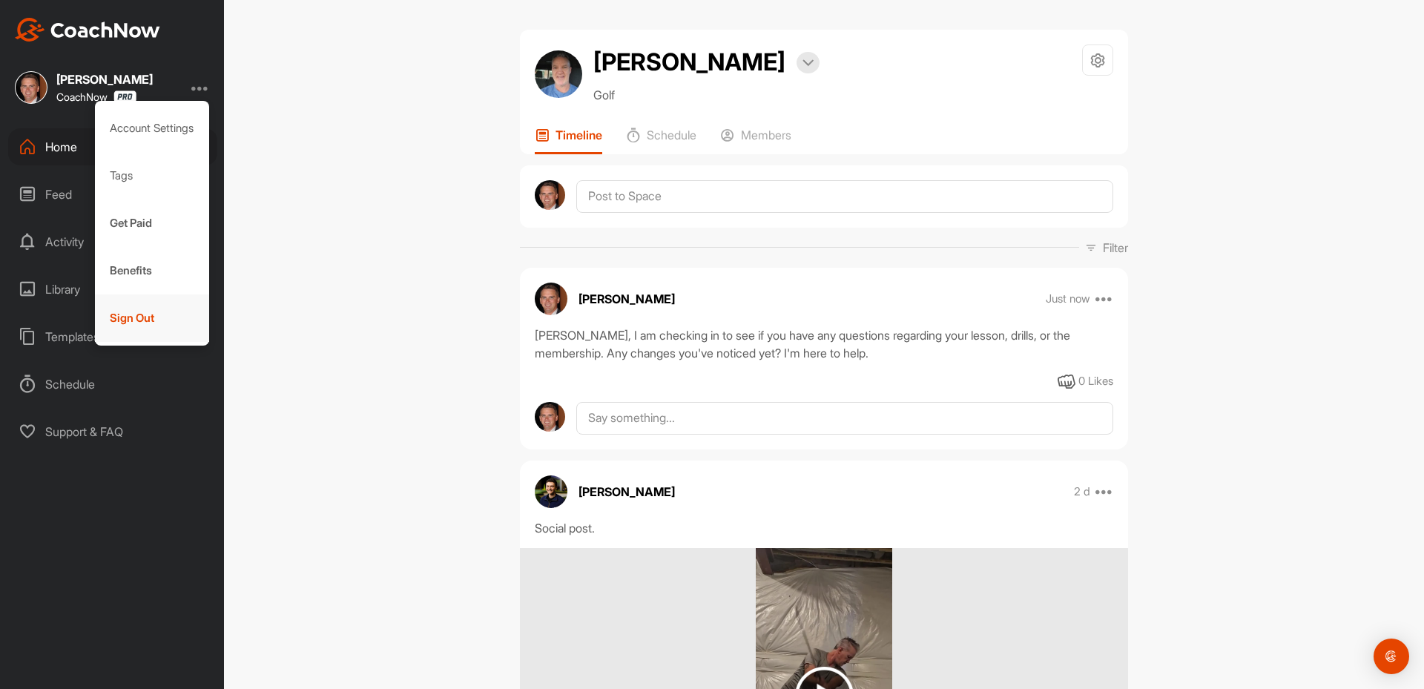
click at [99, 323] on div "Sign Out" at bounding box center [152, 317] width 115 height 47
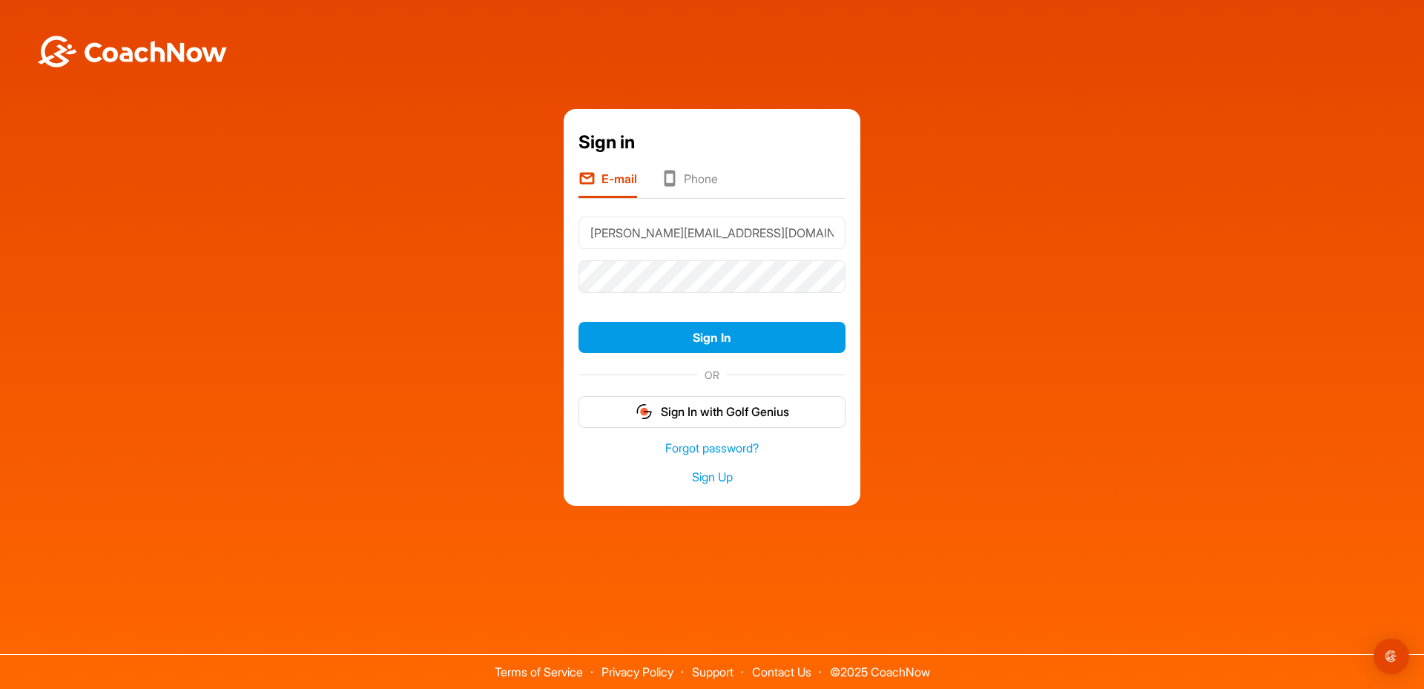
click at [661, 234] on input "[PERSON_NAME][EMAIL_ADDRESS][DOMAIN_NAME]" at bounding box center [711, 233] width 267 height 33
click at [664, 234] on input "[PERSON_NAME][EMAIL_ADDRESS][DOMAIN_NAME]" at bounding box center [711, 233] width 267 height 33
type input "Michael@thegolfroomeverywhere.com"
click at [701, 342] on button "Sign In" at bounding box center [711, 338] width 267 height 32
